Goal: Transaction & Acquisition: Subscribe to service/newsletter

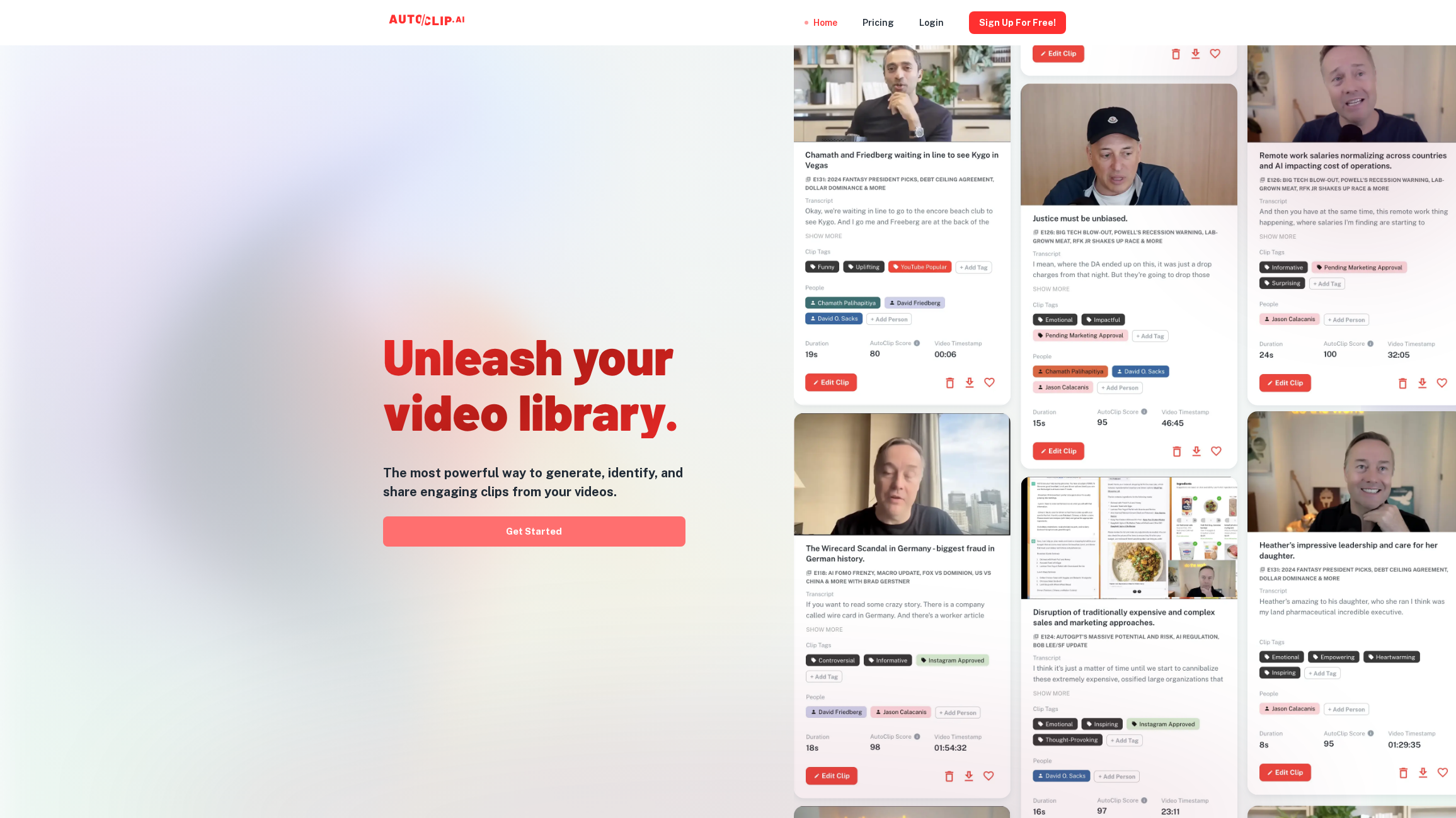
click at [620, 538] on link "Get Started" at bounding box center [534, 531] width 302 height 30
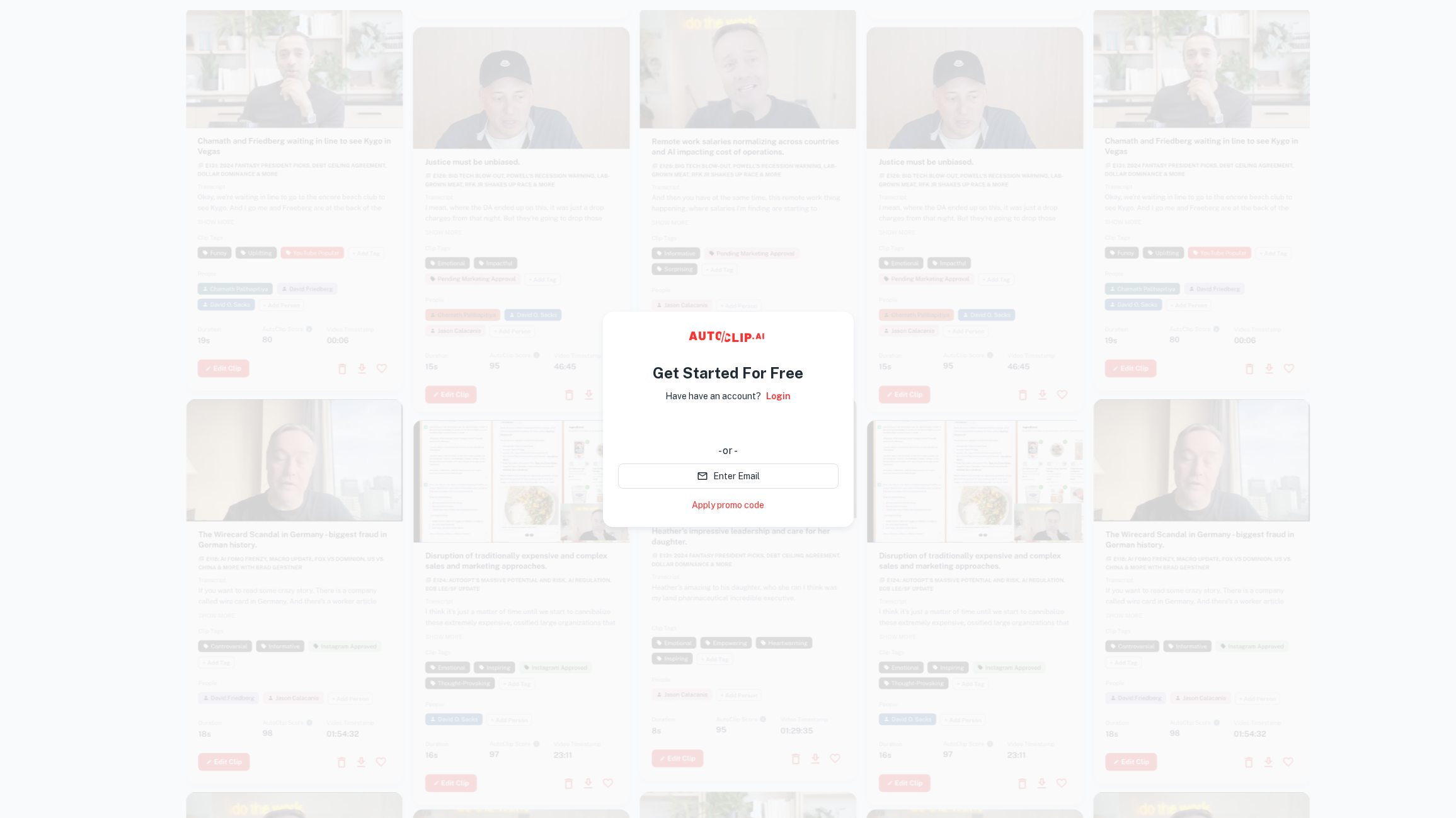
click at [728, 427] on div "使用 Google 账号登录。在新标签页中打开" at bounding box center [728, 426] width 220 height 28
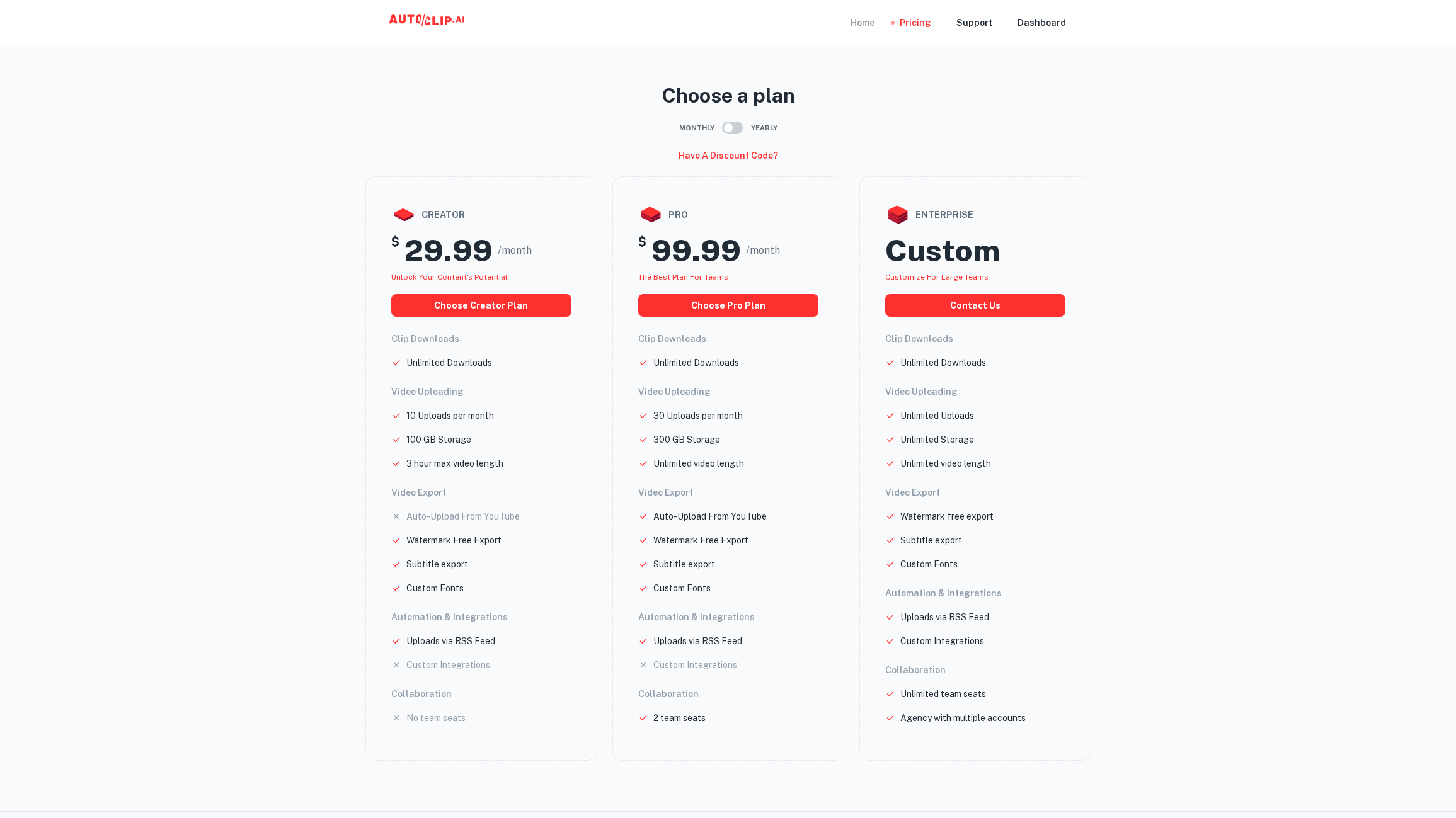
click at [866, 23] on div "Home" at bounding box center [862, 23] width 24 height 45
